Goal: Find specific page/section: Find specific page/section

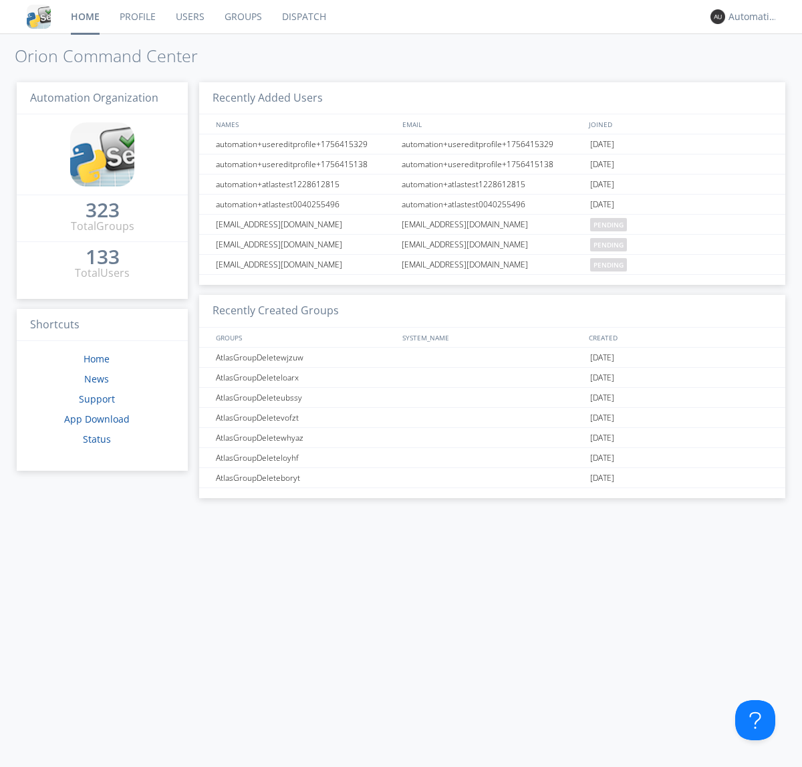
click at [303, 17] on link "Dispatch" at bounding box center [304, 16] width 64 height 33
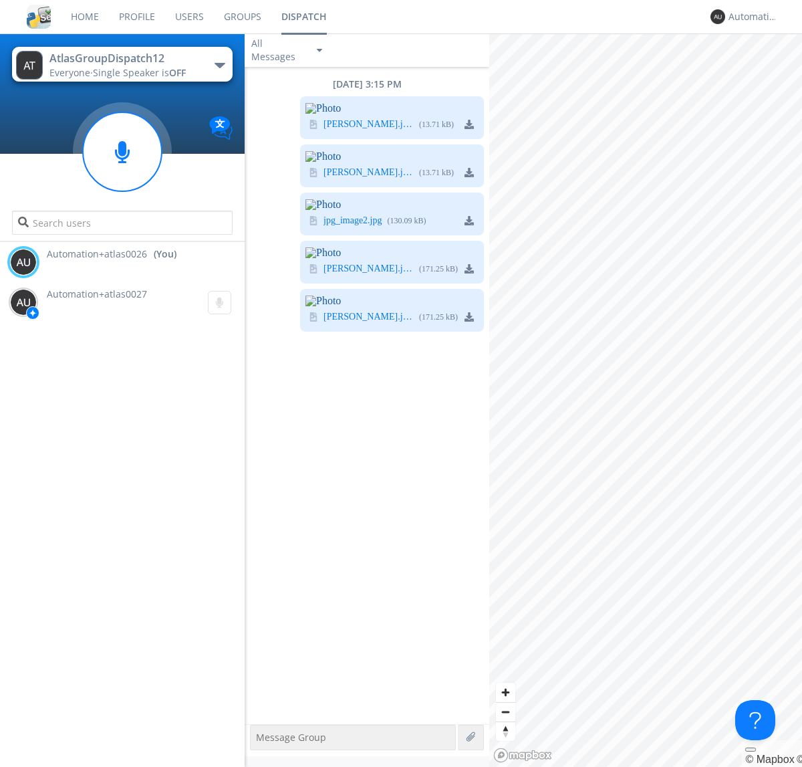
scroll to position [628, 0]
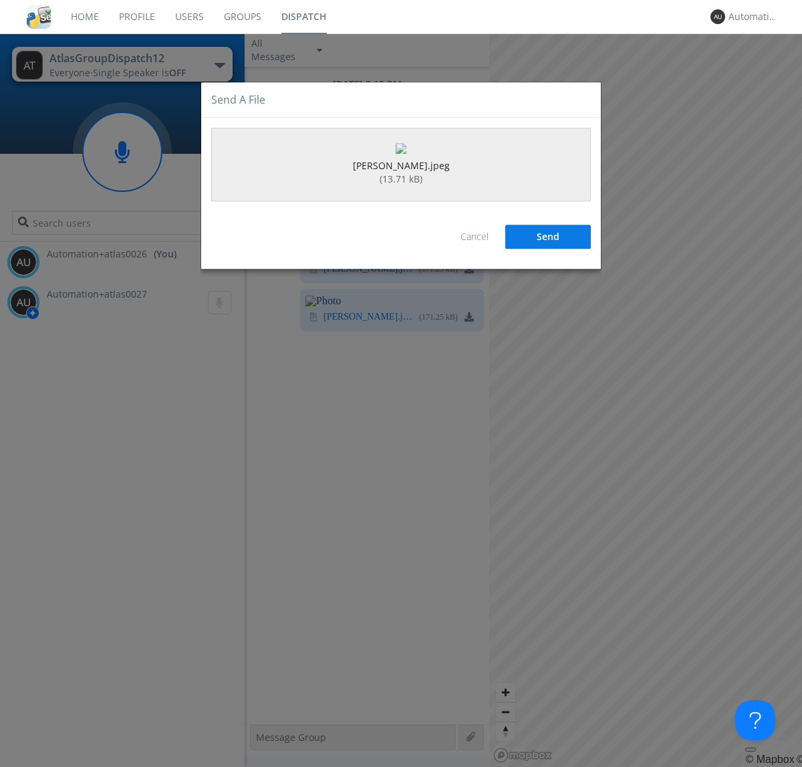
click at [548, 249] on button "Send" at bounding box center [548, 237] width 86 height 24
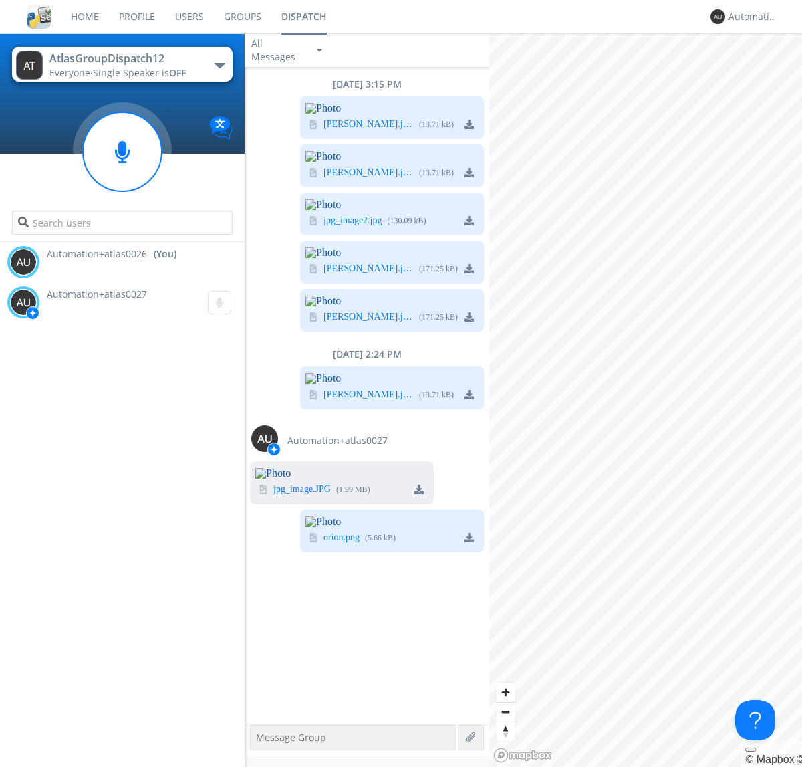
scroll to position [1292, 0]
click at [750, 17] on div "Automation+atlas0026" at bounding box center [753, 16] width 50 height 13
